Goal: Navigation & Orientation: Find specific page/section

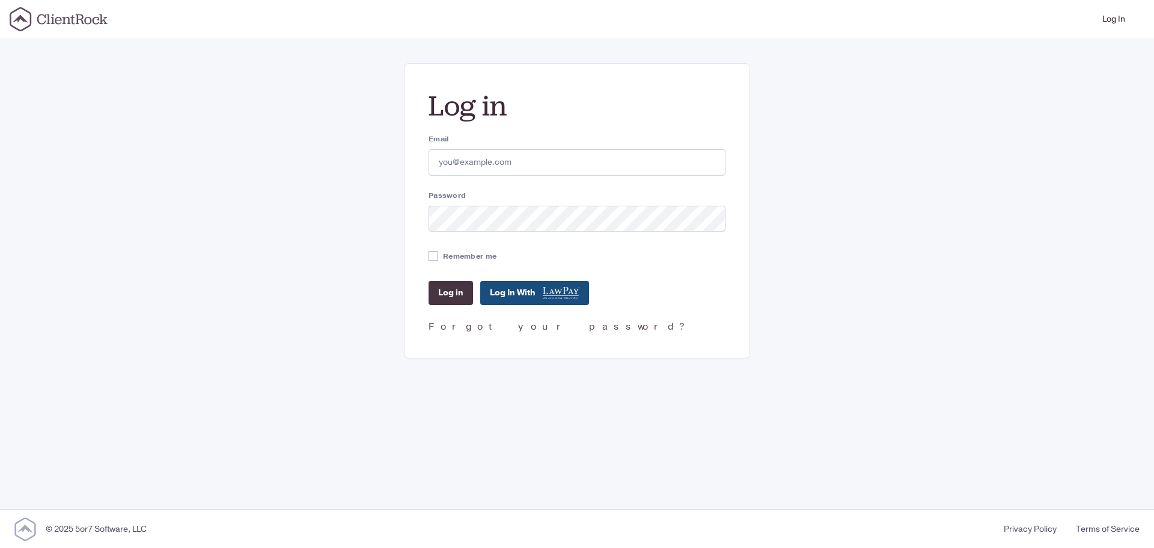
type input "[EMAIL_ADDRESS][MEDICAL_DATA][DOMAIN_NAME]"
click at [438, 297] on input "Log in" at bounding box center [451, 293] width 44 height 24
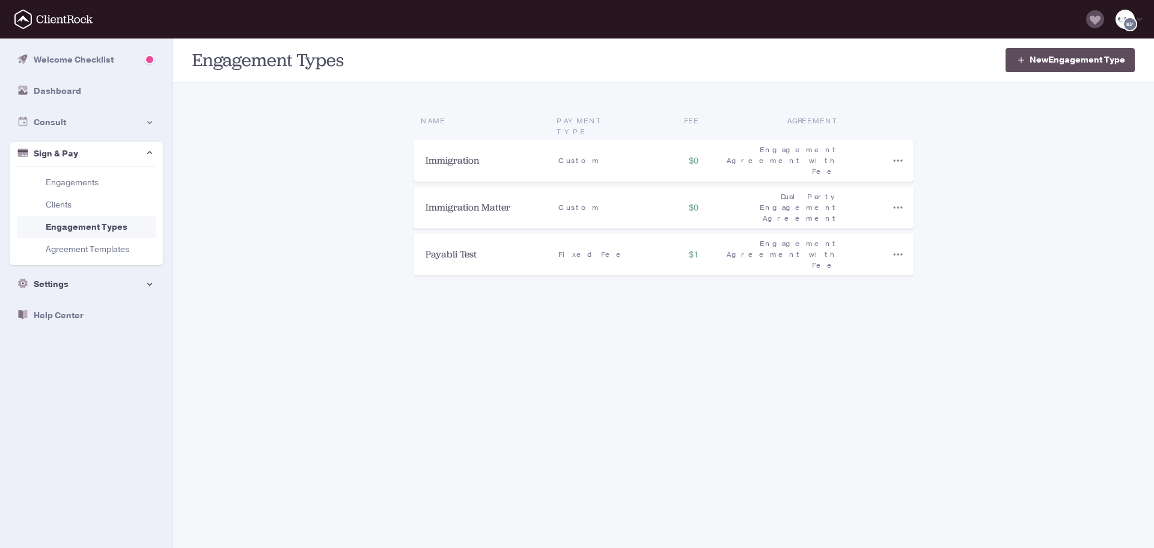
click at [118, 281] on div "Settings" at bounding box center [86, 284] width 153 height 24
click at [99, 117] on div "Consult" at bounding box center [86, 123] width 153 height 24
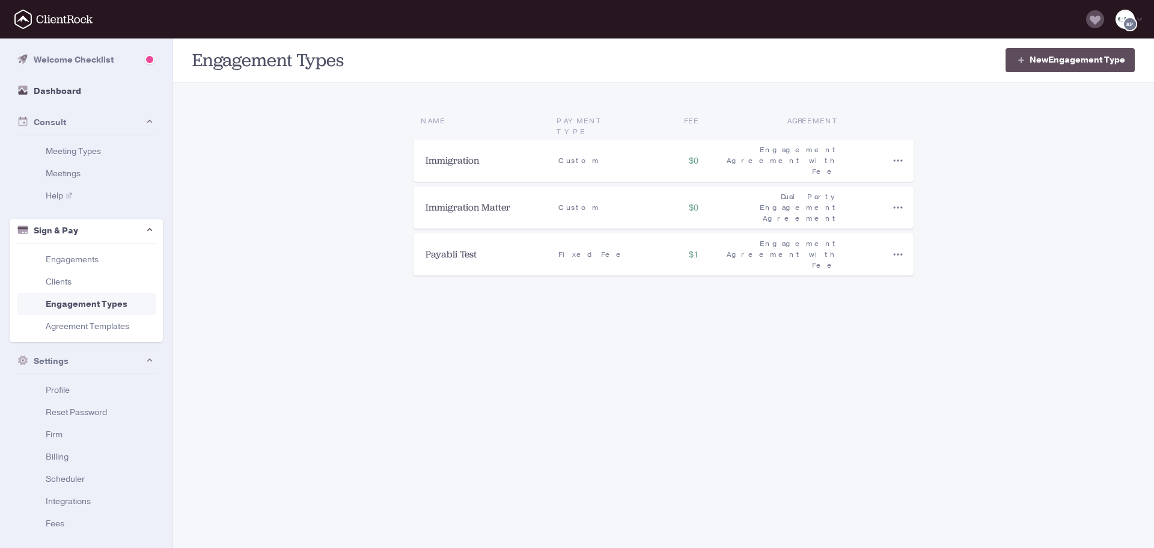
click at [85, 89] on link "Dashboard" at bounding box center [86, 91] width 153 height 24
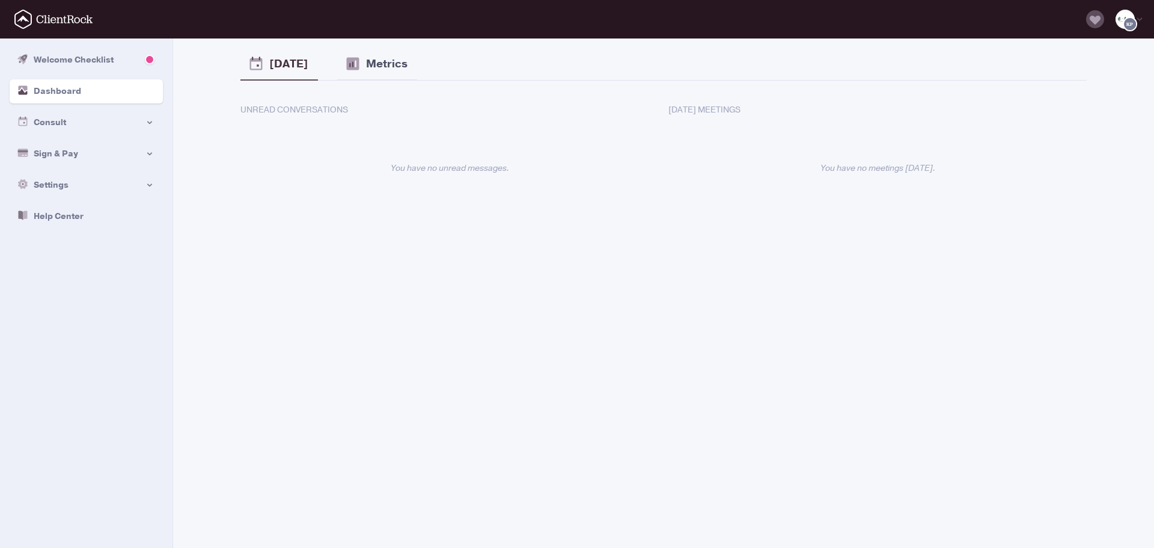
click at [349, 77] on div "Metrics" at bounding box center [377, 64] width 80 height 32
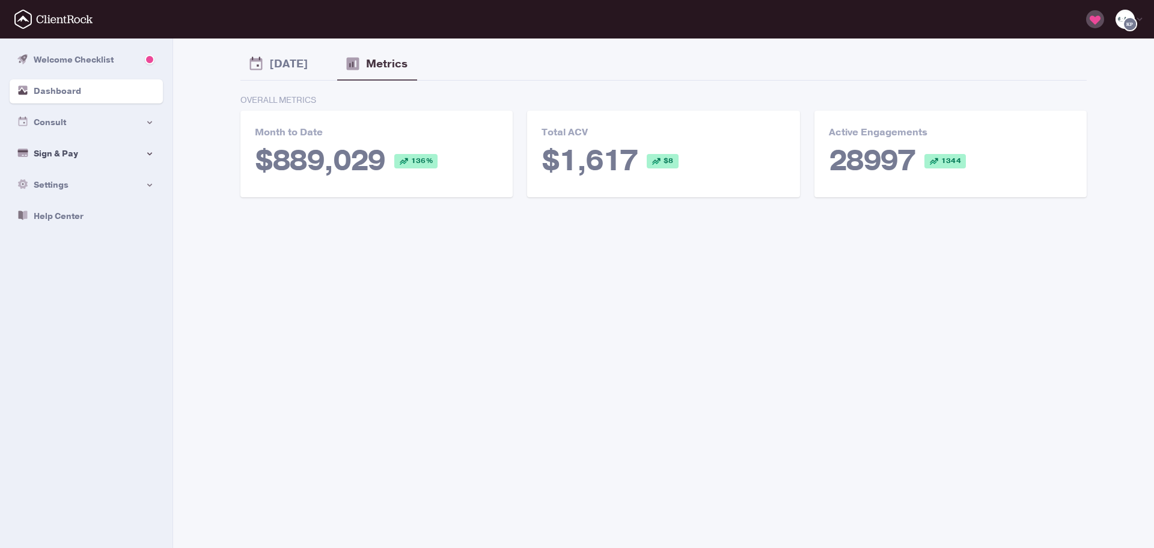
click at [51, 146] on div "Sign & Pay" at bounding box center [86, 154] width 153 height 24
click at [60, 185] on link "Engagements" at bounding box center [86, 182] width 139 height 22
